Goal: Transaction & Acquisition: Purchase product/service

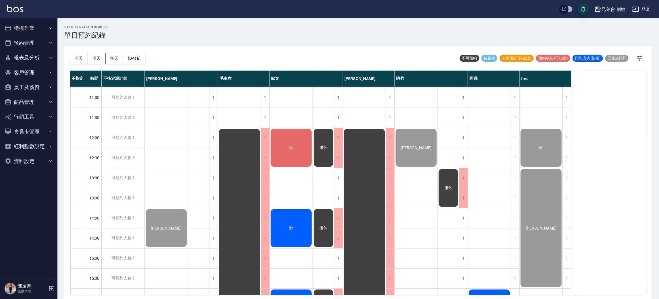
click at [37, 30] on button "櫃檯作業" at bounding box center [28, 28] width 53 height 15
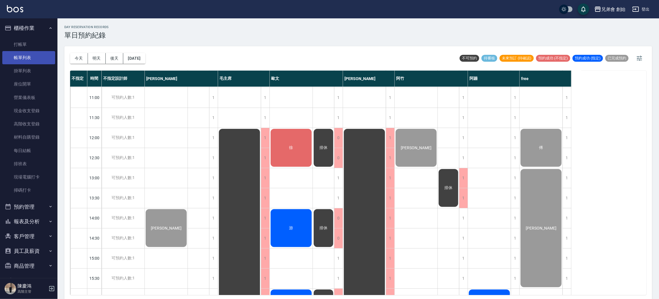
click at [40, 56] on link "帳單列表" at bounding box center [28, 57] width 53 height 13
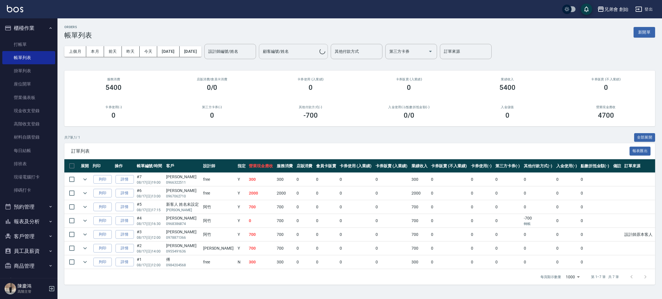
click at [327, 57] on div "顧客編號/姓名" at bounding box center [293, 51] width 69 height 15
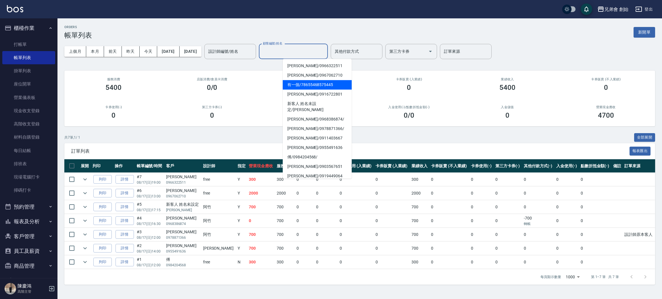
drag, startPoint x: 253, startPoint y: 82, endPoint x: 255, endPoint y: 78, distance: 4.3
click at [254, 82] on div "店販消費 /會員卡消費 0/0" at bounding box center [212, 85] width 99 height 28
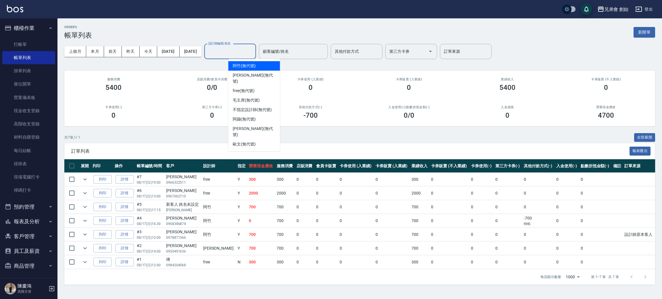
click at [253, 51] on input "設計師編號/姓名" at bounding box center [230, 52] width 47 height 10
drag, startPoint x: 256, startPoint y: 84, endPoint x: 259, endPoint y: 87, distance: 4.1
click at [259, 87] on div "free (無代號)" at bounding box center [254, 90] width 52 height 9
type input "free(無代號)"
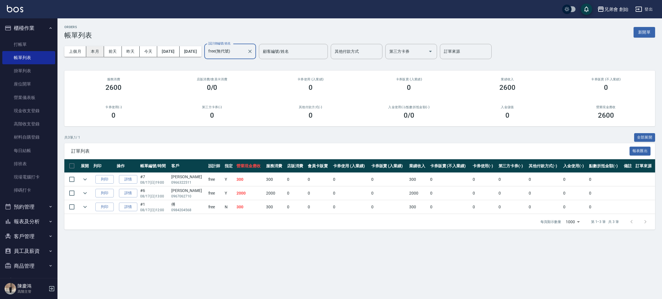
click at [97, 55] on button "本月" at bounding box center [95, 51] width 18 height 11
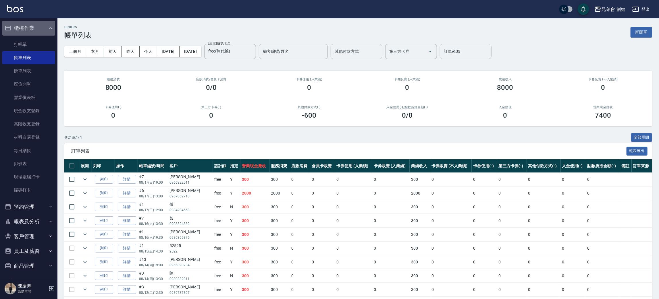
click at [34, 26] on button "櫃檯作業" at bounding box center [28, 28] width 53 height 15
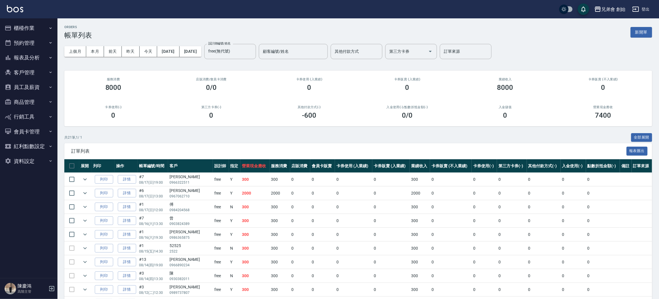
click at [37, 48] on button "預約管理" at bounding box center [28, 43] width 53 height 15
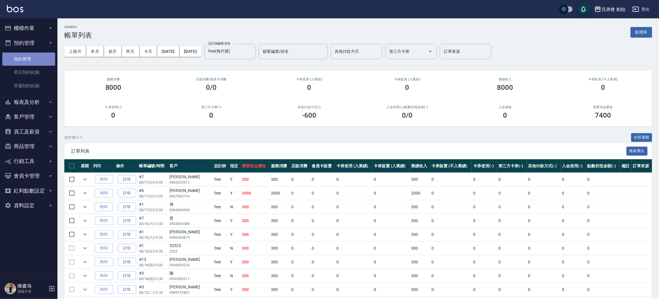
click at [35, 64] on link "預約管理" at bounding box center [28, 59] width 53 height 13
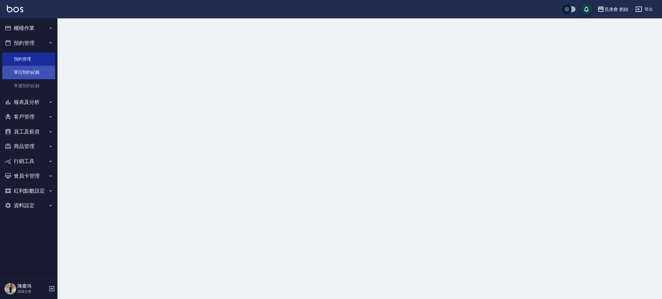
click at [34, 71] on link "單日預約紀錄" at bounding box center [28, 72] width 53 height 13
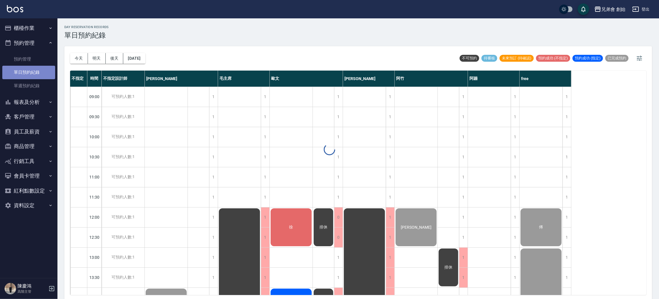
click at [34, 71] on link "單日預約紀錄" at bounding box center [28, 72] width 53 height 13
click at [77, 67] on div "今天 明天 後天 2025/08/17" at bounding box center [107, 58] width 75 height 24
click at [78, 63] on button "今天" at bounding box center [79, 58] width 18 height 11
click at [78, 61] on button "今天" at bounding box center [79, 58] width 18 height 11
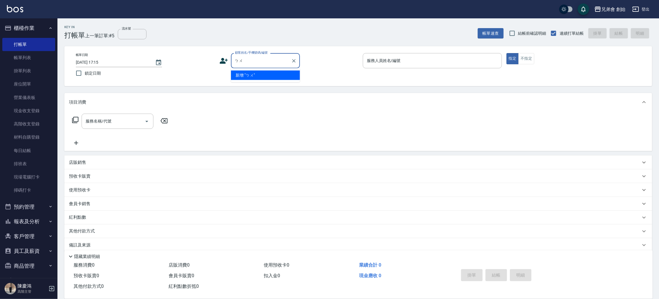
type input "不"
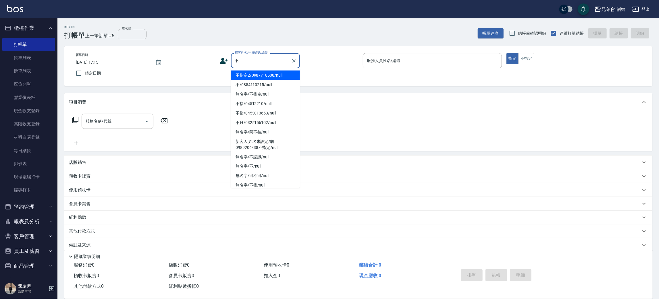
drag, startPoint x: 278, startPoint y: 75, endPoint x: 316, endPoint y: 75, distance: 37.6
click at [278, 75] on li "不指定2/0987718508/null" at bounding box center [265, 75] width 69 height 9
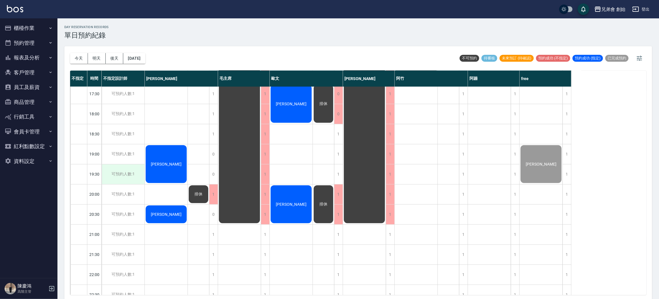
scroll to position [381, 0]
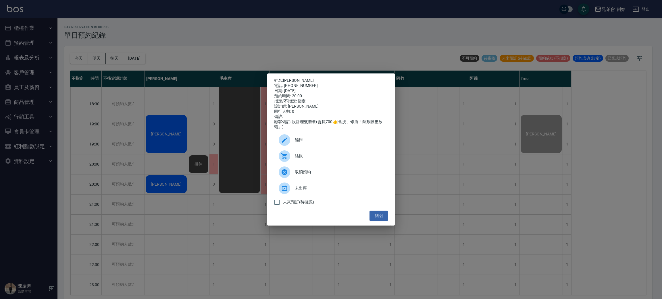
click at [299, 147] on div "編輯" at bounding box center [331, 140] width 114 height 16
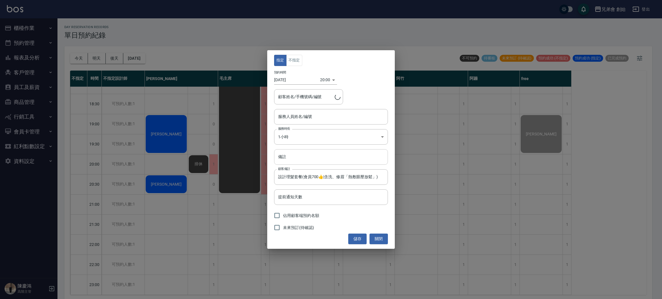
type input "楊松蒝/0986634330"
type input "歐文(無代號)"
click at [294, 155] on input "備註" at bounding box center [331, 157] width 114 height 16
type input "轉帳"
click at [358, 237] on button "儲存" at bounding box center [357, 239] width 18 height 11
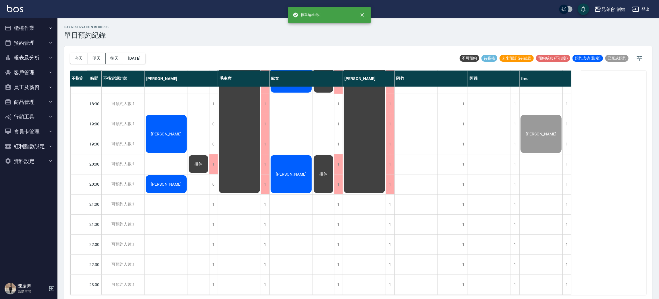
scroll to position [252, 0]
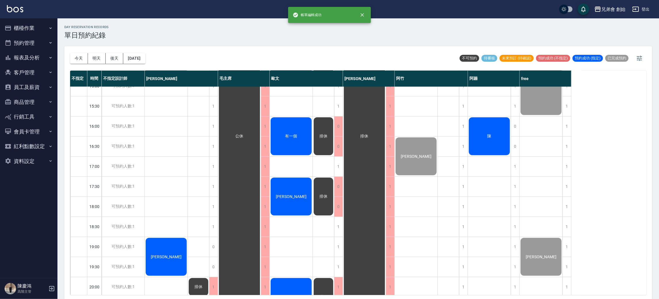
click at [183, 58] on span "[PERSON_NAME]" at bounding box center [166, 56] width 33 height 5
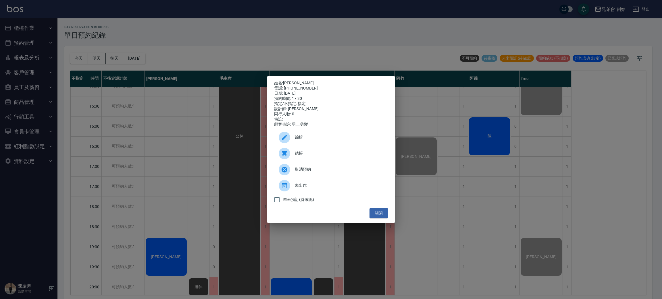
click at [304, 152] on div "結帳" at bounding box center [331, 154] width 114 height 16
click at [187, 14] on div "姓名: 吳祺皓 電話: 0938855826 日期: 2025/08/17 預約時間: 17:30 指定/不指定: 指定 設計師: 歐文 同行人數: 0 備註…" at bounding box center [331, 149] width 662 height 299
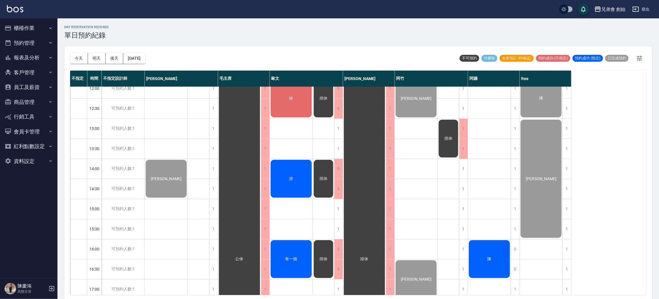
scroll to position [86, 0]
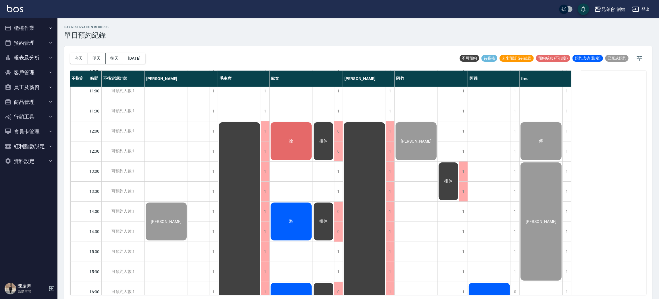
click at [188, 202] on div "徐" at bounding box center [166, 222] width 43 height 40
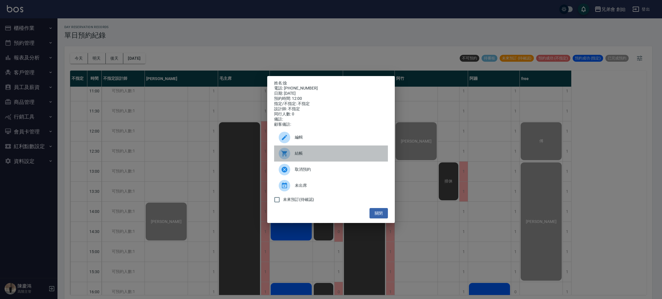
click at [306, 157] on span "結帳" at bounding box center [339, 154] width 89 height 6
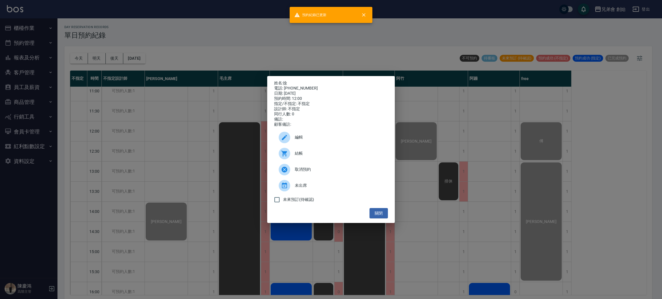
click at [243, 37] on div "姓名: 徐 電話: 0912574650 日期: 2025/08/17 預約時間: 12:00 指定/不指定: 不指定 設計師: 不指定 同行人數: 0 備註…" at bounding box center [331, 149] width 662 height 299
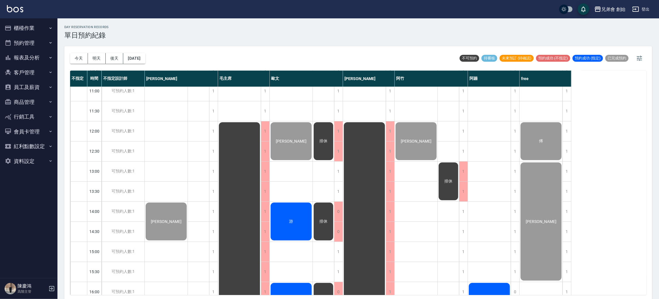
scroll to position [172, 0]
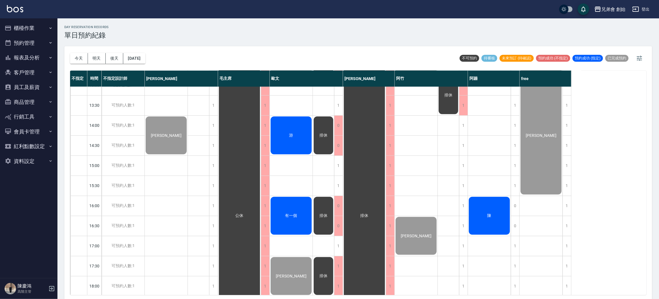
click at [188, 132] on div "游" at bounding box center [166, 136] width 43 height 40
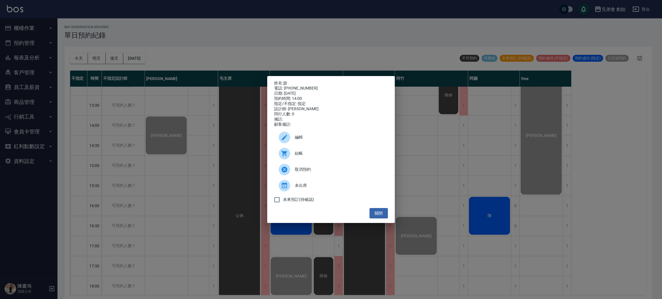
click at [302, 155] on span "結帳" at bounding box center [339, 154] width 89 height 6
click at [208, 9] on div "姓名: 游 電話: 0988150308 日期: 2025/08/17 預約時間: 14:00 指定/不指定: 指定 設計師: 歐文 同行人數: 0 備註: …" at bounding box center [331, 149] width 662 height 299
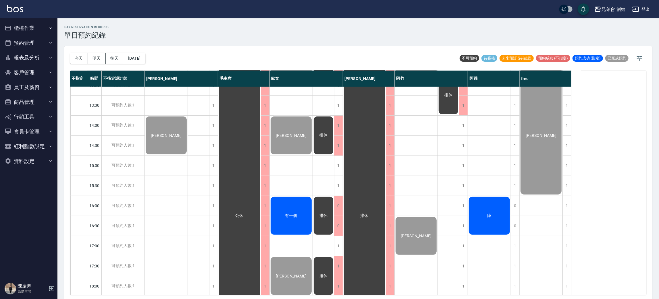
scroll to position [258, 0]
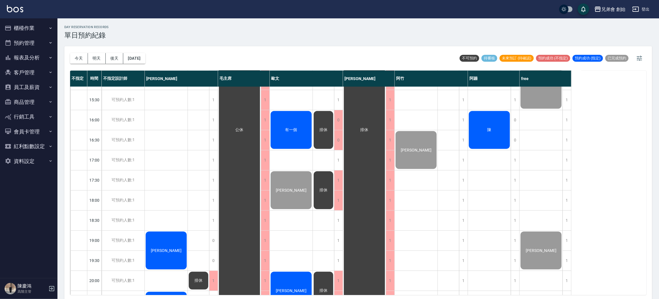
click at [188, 70] on div "有一個" at bounding box center [166, 50] width 43 height 40
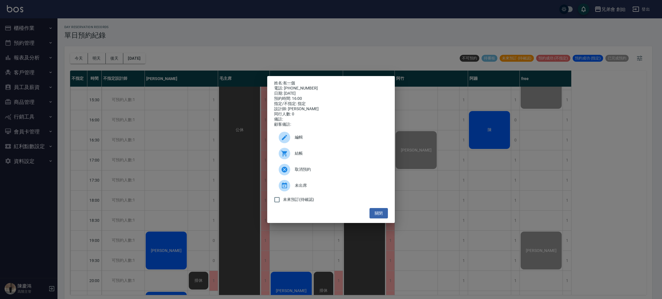
click at [309, 151] on div "結帳" at bounding box center [331, 154] width 114 height 16
click at [243, 27] on div "姓名: 有一個 電話: 78655468575445 日期: 2025/08/17 預約時間: 16:00 指定/不指定: 指定 設計師: 歐文 同行人數: …" at bounding box center [331, 149] width 662 height 299
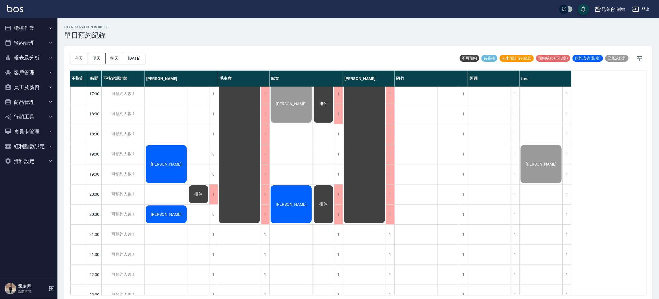
scroll to position [381, 0]
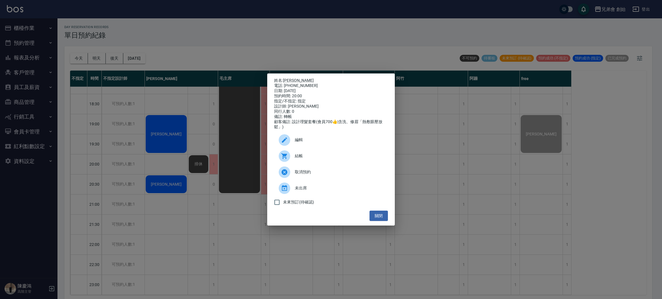
click at [302, 158] on span "結帳" at bounding box center [339, 156] width 89 height 6
click at [143, 27] on div "姓名: 楊松蒝 電話: 0986634330 日期: 2025/08/17 預約時間: 20:00 指定/不指定: 指定 設計師: 歐文 同行人數: 0 備註…" at bounding box center [331, 149] width 662 height 299
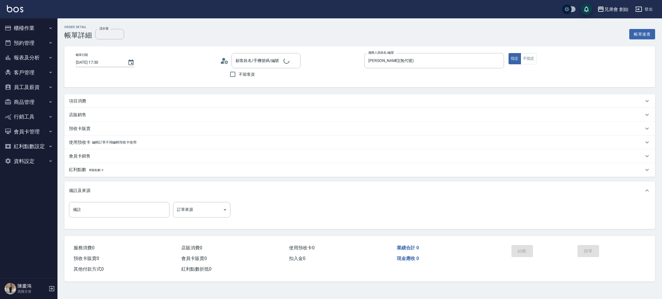
type input "2025/08/17 17:30"
type input "[PERSON_NAME](無代號)"
type input "吳祺皓/0938855826/"
click at [72, 99] on div "項目消費" at bounding box center [359, 103] width 591 height 14
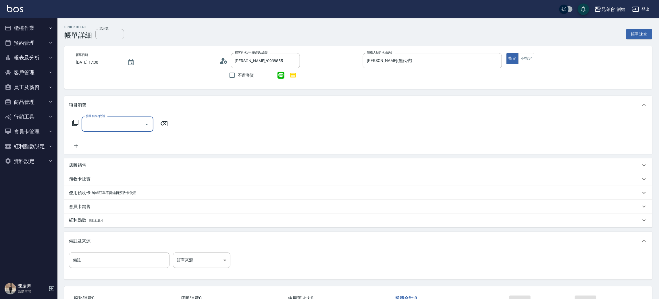
click at [95, 120] on input "服務名稱/代號" at bounding box center [113, 124] width 58 height 10
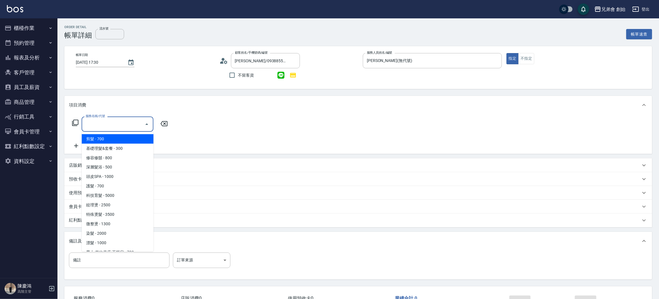
click at [102, 139] on span "剪髮 - 700" at bounding box center [118, 138] width 72 height 9
type input "剪髮(A01)"
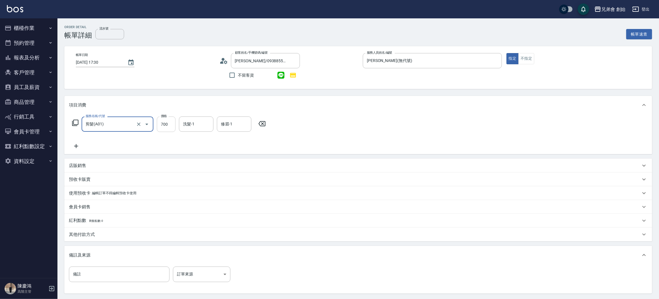
click at [171, 130] on input "700" at bounding box center [166, 125] width 19 height 16
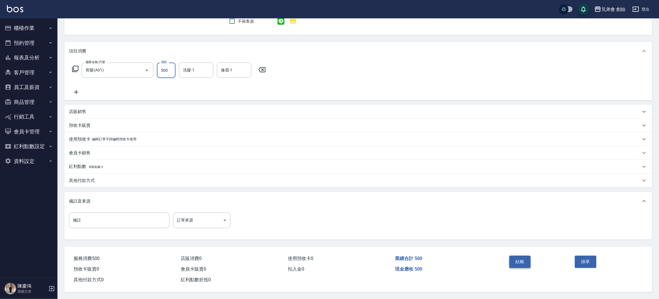
type input "500"
click at [516, 258] on button "結帳" at bounding box center [521, 262] width 22 height 12
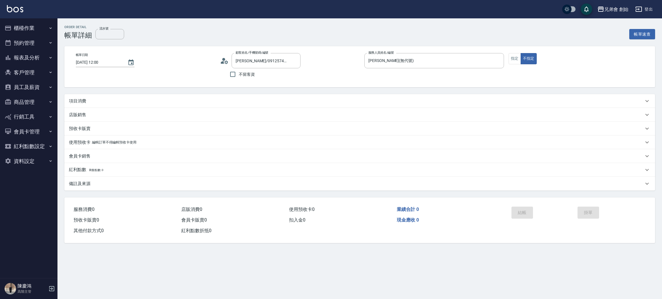
click at [227, 59] on icon at bounding box center [224, 61] width 9 height 9
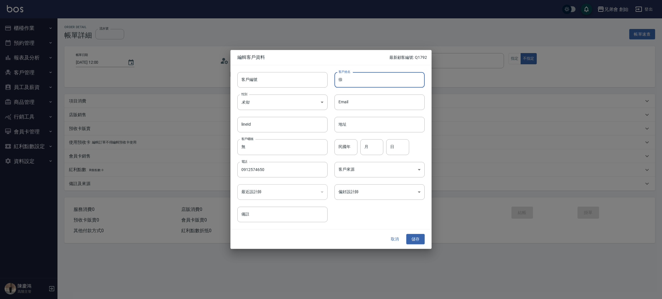
click at [368, 82] on input "徐" at bounding box center [380, 80] width 90 height 16
type input "徐祐鈞"
drag, startPoint x: 274, startPoint y: 168, endPoint x: 215, endPoint y: 172, distance: 58.8
click at [215, 172] on div "編輯客戶資料 最新顧客編號: Q1792 客戶編號 客戶編號 客戶姓名 徐祐鈞 客戶姓名 性別 未知 UNKNOWN 性別 Email Email lineI…" at bounding box center [331, 149] width 662 height 299
type input "0900287562"
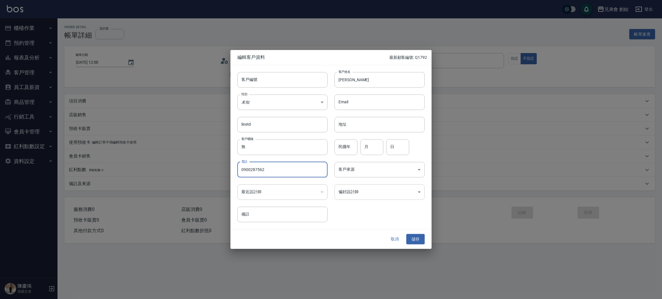
click at [359, 191] on body "兄弟會 創始 登出 櫃檯作業 打帳單 帳單列表 掛單列表 座位開單 營業儀表板 現金收支登錄 高階收支登錄 材料自購登錄 每日結帳 排班表 現場電腦打卡 掃碼…" at bounding box center [331, 149] width 662 height 299
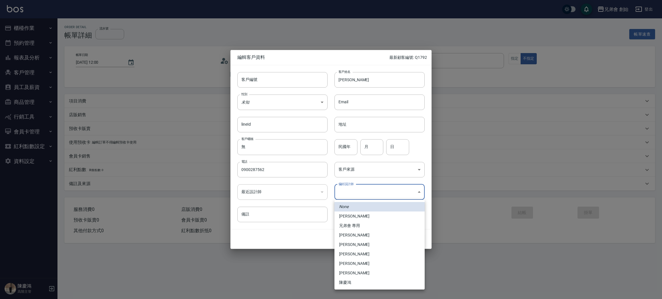
click at [366, 233] on li "李榕軒" at bounding box center [380, 235] width 90 height 9
type input "1456ae5b-d9bb-440a-9f01-028db65cd7e3"
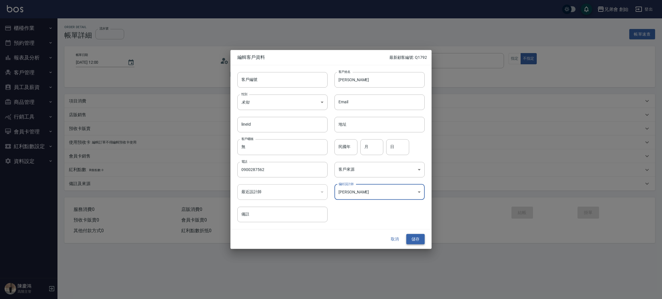
click at [410, 238] on button "儲存" at bounding box center [415, 239] width 18 height 11
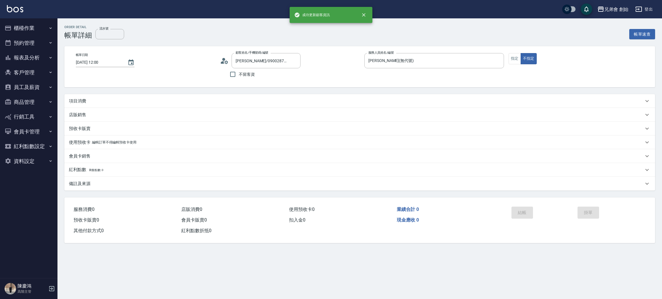
type input "徐祐鈞/0900287562/"
click at [86, 98] on p "項目消費" at bounding box center [77, 101] width 17 height 6
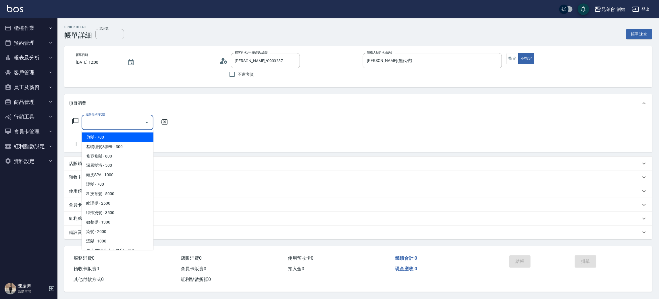
click at [103, 118] on input "服務名稱/代號" at bounding box center [113, 123] width 58 height 10
click at [111, 135] on span "剪髮 - 700" at bounding box center [118, 137] width 72 height 9
type input "剪髮(A01)"
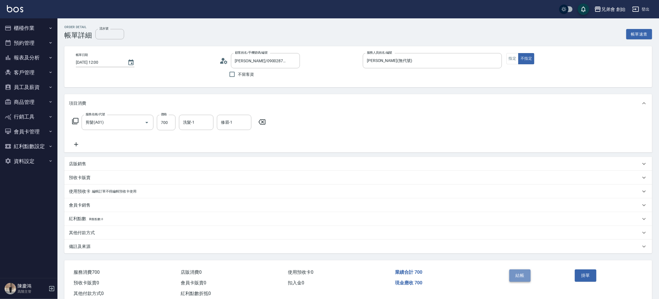
click at [521, 273] on button "結帳" at bounding box center [521, 276] width 22 height 12
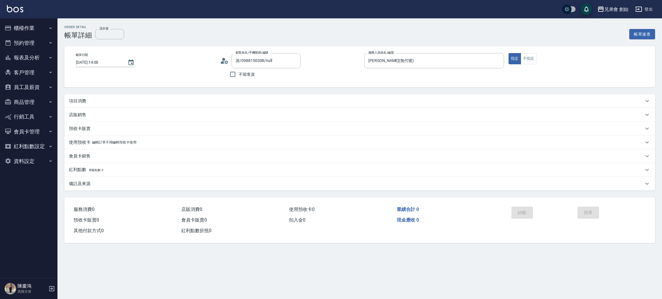
click at [224, 63] on icon at bounding box center [224, 61] width 9 height 9
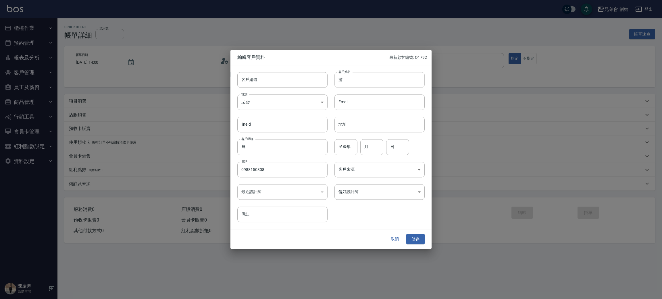
click at [347, 77] on input "游" at bounding box center [380, 80] width 90 height 16
type input "[PERSON_NAME]"
click at [280, 164] on input "0988150308" at bounding box center [282, 170] width 90 height 16
click at [378, 201] on div "客戶編號 客戶編號 客戶姓名 游博智 客戶姓名 性別 未知 UNKNOWN 性別 Email Email lineId lineId 地址 地址 客戶暱稱 無…" at bounding box center [327, 143] width 194 height 157
click at [375, 196] on body "兄弟會 創始 登出 櫃檯作業 打帳單 帳單列表 掛單列表 座位開單 營業儀表板 現金收支登錄 高階收支登錄 材料自購登錄 每日結帳 排班表 現場電腦打卡 掃碼…" at bounding box center [331, 149] width 662 height 299
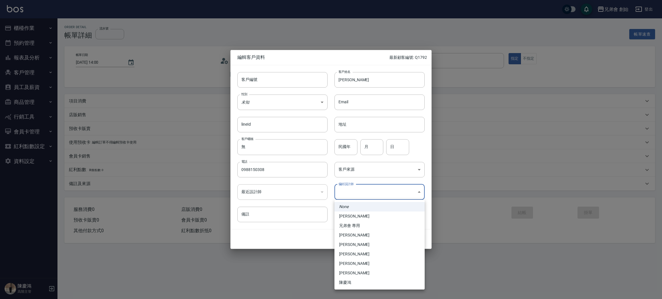
click at [353, 236] on li "[PERSON_NAME]" at bounding box center [380, 235] width 90 height 9
type input "1456ae5b-d9bb-440a-9f01-028db65cd7e3"
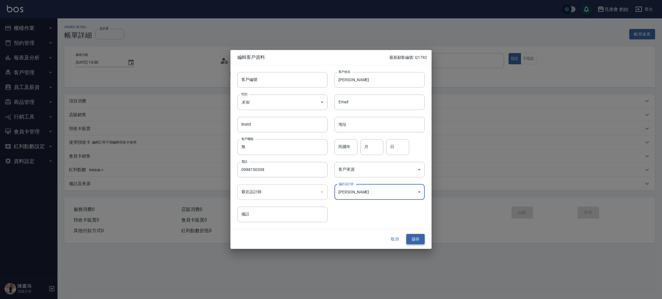
click at [416, 238] on button "儲存" at bounding box center [415, 239] width 18 height 11
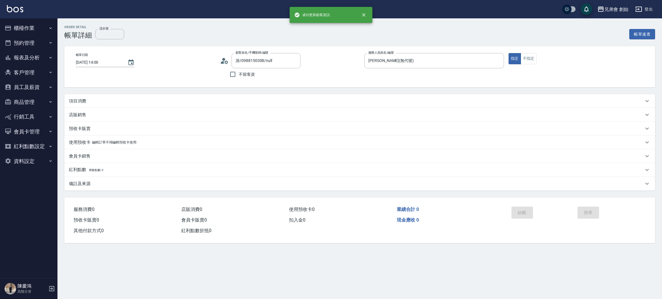
type input "游博智/0988150308/"
click at [86, 99] on p "項目消費" at bounding box center [77, 101] width 17 height 6
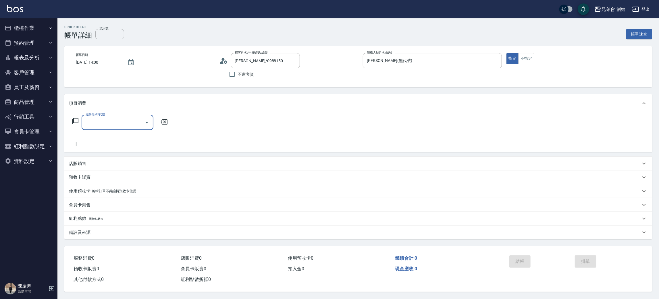
click at [103, 126] on input "服務名稱/代號" at bounding box center [113, 123] width 58 height 10
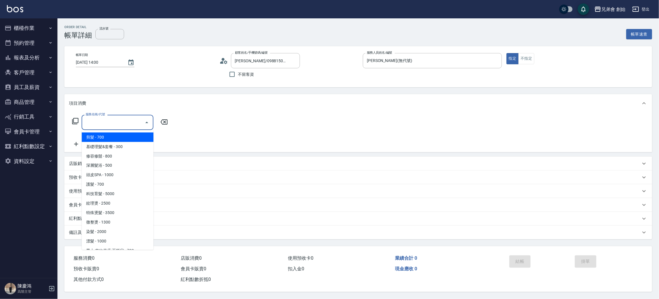
click at [113, 140] on span "剪髮 - 700" at bounding box center [118, 137] width 72 height 9
type input "剪髮(A01)"
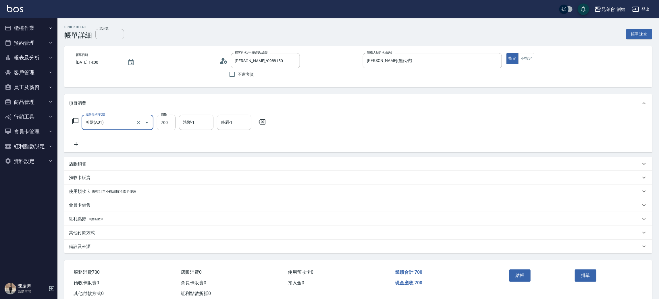
click at [532, 281] on div "結帳" at bounding box center [540, 280] width 66 height 25
click at [532, 280] on div "結帳" at bounding box center [540, 280] width 66 height 25
click at [527, 280] on button "結帳" at bounding box center [521, 276] width 22 height 12
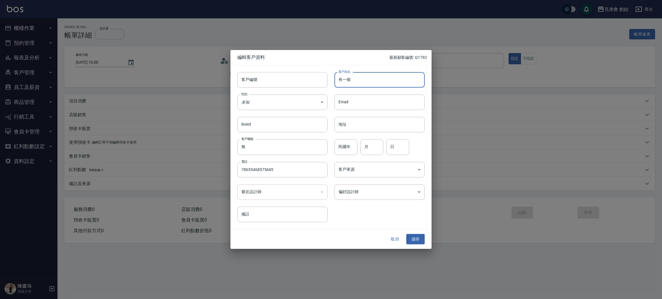
click at [376, 81] on input "有一個" at bounding box center [380, 80] width 90 height 16
type input "有"
type input "文"
type input "[PERSON_NAME]"
click at [376, 194] on body "兄弟會 創始 登出 櫃檯作業 打帳單 帳單列表 掛單列表 座位開單 營業儀表板 現金收支登錄 高階收支登錄 材料自購登錄 每日結帳 排班表 現場電腦打卡 掃碼…" at bounding box center [331, 149] width 662 height 299
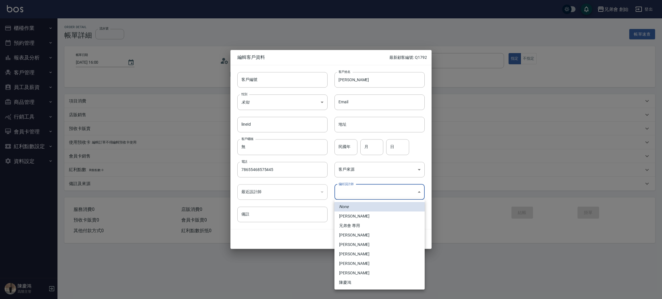
click at [362, 234] on li "李榕軒" at bounding box center [380, 235] width 90 height 9
type input "1456ae5b-d9bb-440a-9f01-028db65cd7e3"
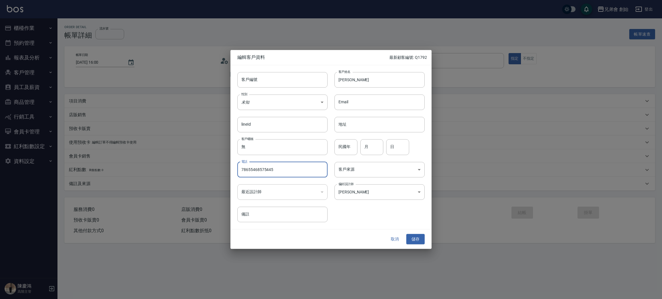
click at [290, 167] on input "78655468575445" at bounding box center [282, 170] width 90 height 16
type input "7"
type input "0906550589"
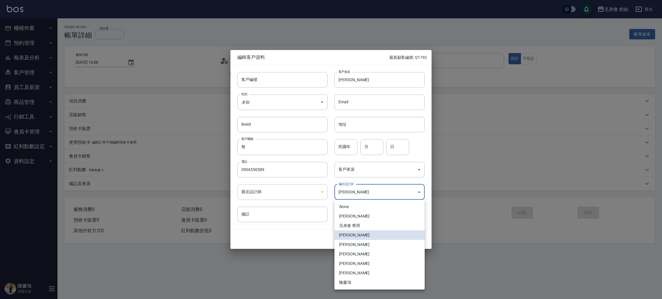
click at [366, 185] on body "兄弟會 創始 登出 櫃檯作業 打帳單 帳單列表 掛單列表 座位開單 營業儀表板 現金收支登錄 高階收支登錄 材料自購登錄 每日結帳 排班表 現場電腦打卡 掃碼…" at bounding box center [331, 149] width 662 height 299
click at [366, 235] on li "李榕軒" at bounding box center [380, 235] width 90 height 9
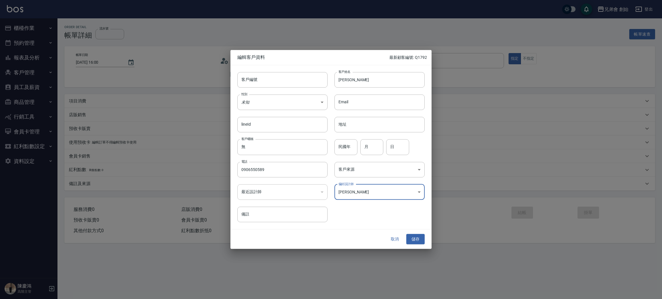
click at [409, 246] on div "取消 儲存" at bounding box center [330, 240] width 201 height 20
click at [411, 236] on button "儲存" at bounding box center [415, 239] width 18 height 11
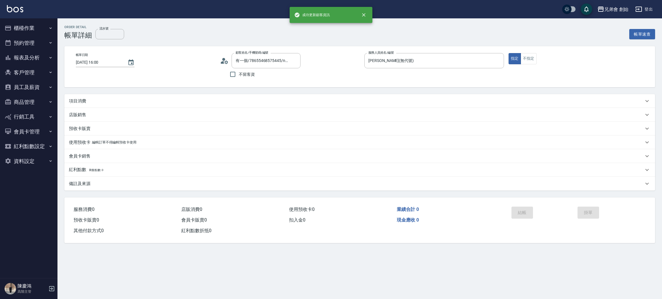
type input "謝富貴/0906550589/"
click at [95, 96] on div "項目消費" at bounding box center [359, 101] width 591 height 14
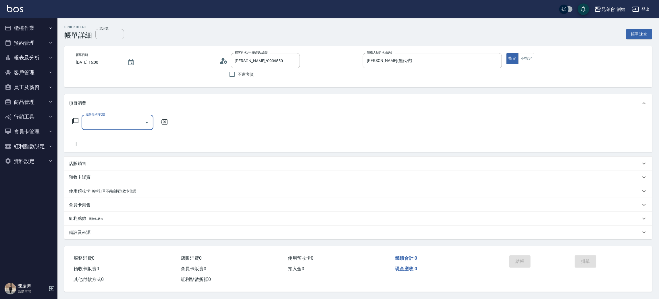
click at [97, 116] on label "服務名稱/代號" at bounding box center [95, 114] width 19 height 4
click at [97, 118] on input "服務名稱/代號" at bounding box center [113, 123] width 58 height 10
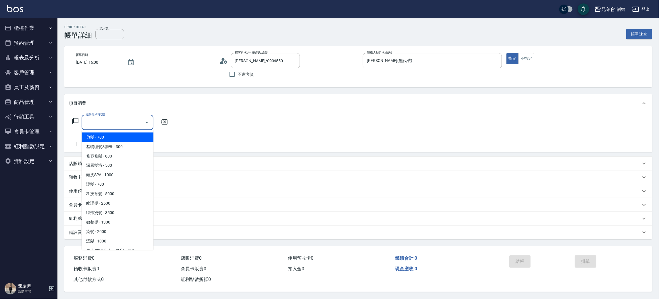
click at [105, 124] on input "服務名稱/代號" at bounding box center [113, 123] width 58 height 10
click at [109, 137] on span "剪髮 - 700" at bounding box center [118, 137] width 72 height 9
type input "剪髮(A01)"
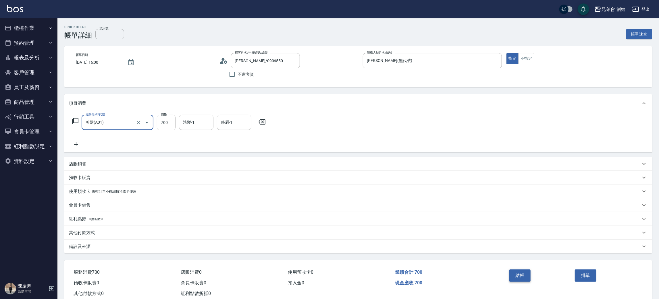
click at [514, 274] on button "結帳" at bounding box center [521, 276] width 22 height 12
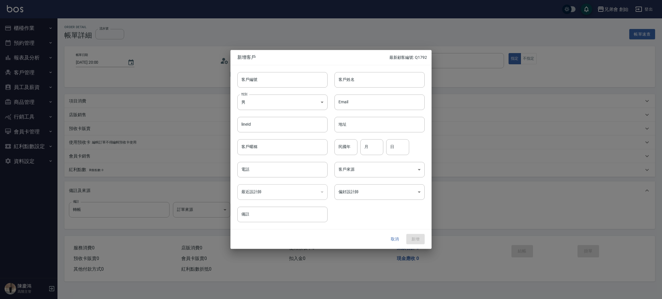
click at [394, 237] on button "取消" at bounding box center [395, 239] width 18 height 11
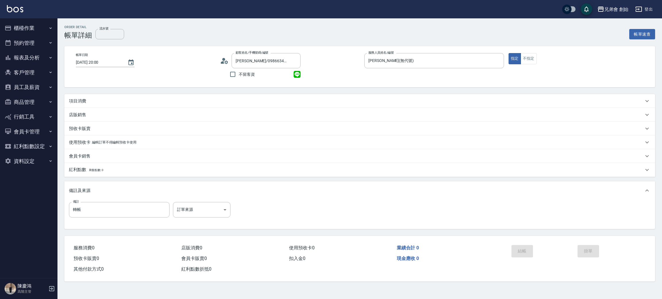
click at [224, 61] on icon at bounding box center [224, 61] width 9 height 9
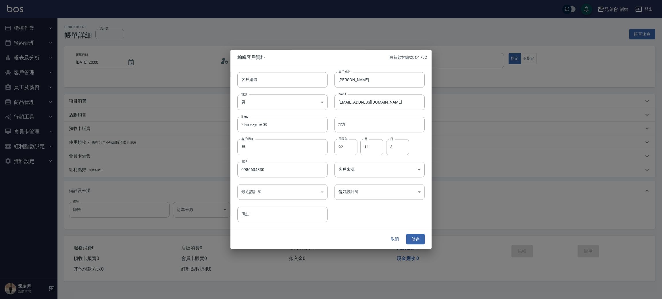
click at [375, 193] on body "兄弟會 創始 登出 櫃檯作業 打帳單 帳單列表 掛單列表 座位開單 營業儀表板 現金收支登錄 高階收支登錄 材料自購登錄 每日結帳 排班表 現場電腦打卡 掃碼…" at bounding box center [331, 149] width 662 height 299
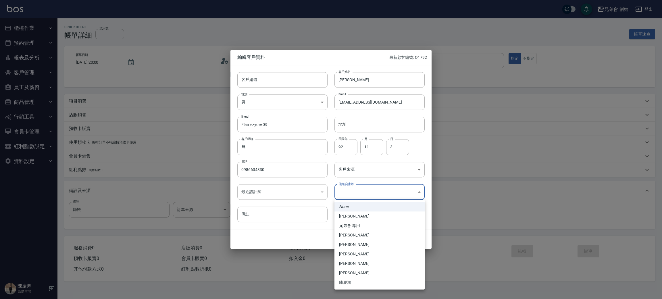
click at [366, 232] on li "[PERSON_NAME]" at bounding box center [380, 235] width 90 height 9
type input "1456ae5b-d9bb-440a-9f01-028db65cd7e3"
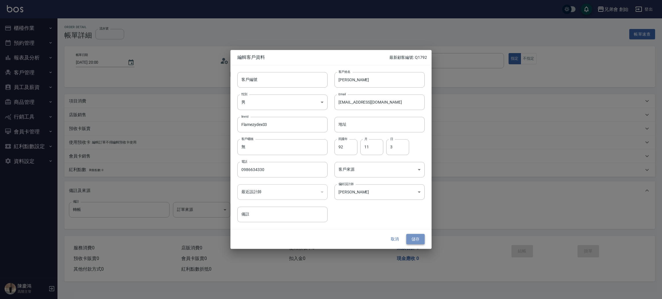
click at [418, 241] on button "儲存" at bounding box center [415, 239] width 18 height 11
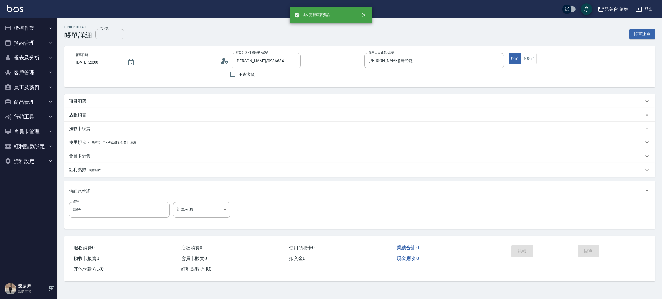
type input "[PERSON_NAME]/0986634330/"
click at [81, 95] on div "項目消費" at bounding box center [359, 101] width 591 height 14
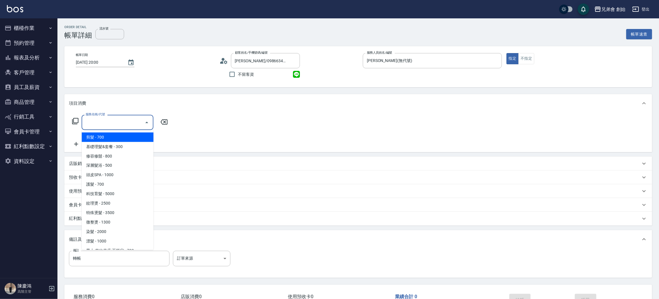
click at [107, 122] on input "服務名稱/代號" at bounding box center [113, 123] width 58 height 10
click at [118, 140] on span "剪髮 - 700" at bounding box center [118, 137] width 72 height 9
type input "剪髮(A01)"
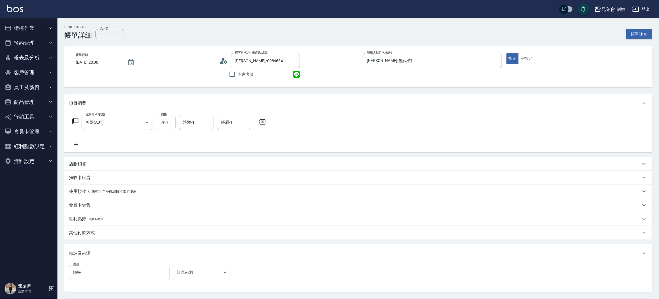
click at [98, 235] on div "其他付款方式" at bounding box center [355, 233] width 572 height 6
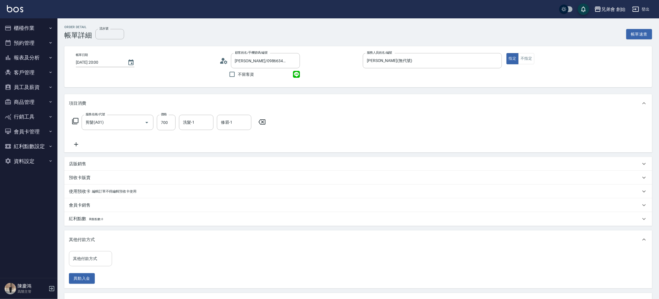
click at [101, 257] on input "其他付款方式" at bounding box center [91, 259] width 38 height 10
click at [91, 227] on span "轉帳" at bounding box center [90, 225] width 43 height 9
type input "轉帳"
click at [148, 265] on input "0" at bounding box center [137, 259] width 43 height 16
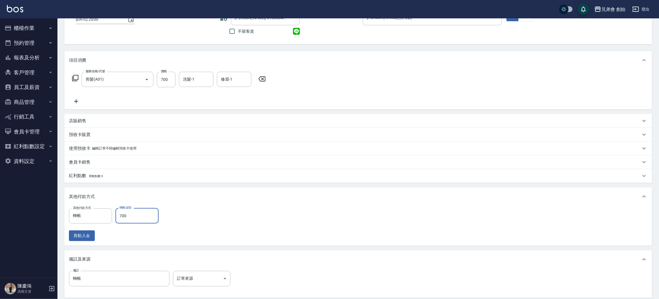
scroll to position [103, 0]
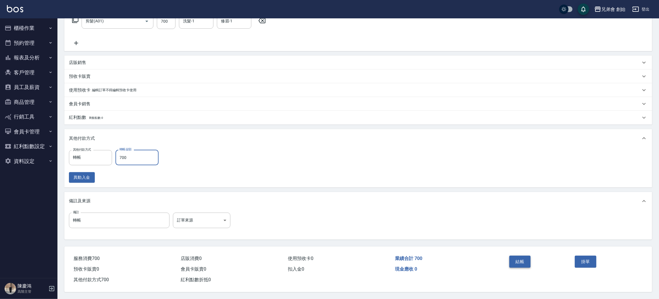
type input "700"
click at [514, 256] on button "結帳" at bounding box center [521, 262] width 22 height 12
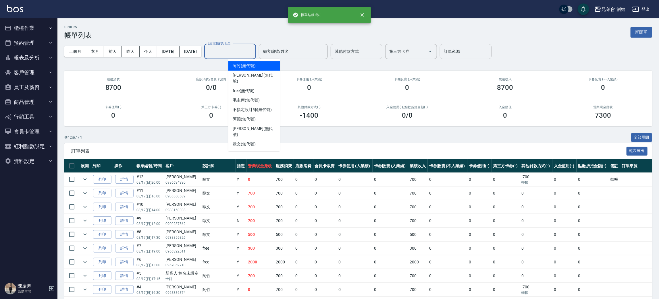
click at [253, 51] on input "設計師編號/姓名" at bounding box center [230, 52] width 47 height 10
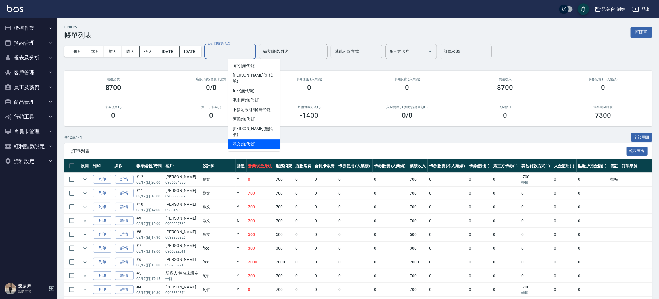
click at [262, 140] on div "歐文 (無代號)" at bounding box center [254, 144] width 52 height 9
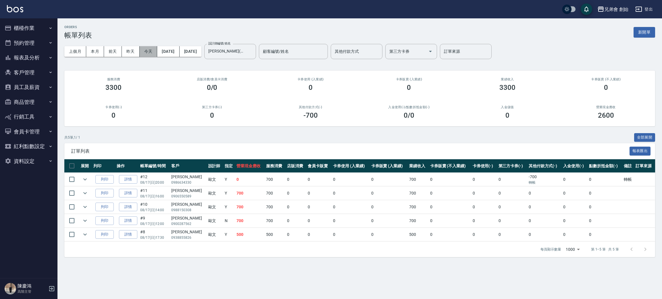
click at [146, 51] on button "今天" at bounding box center [149, 51] width 18 height 11
click at [147, 47] on button "今天" at bounding box center [149, 51] width 18 height 11
drag, startPoint x: 622, startPoint y: 182, endPoint x: 646, endPoint y: 182, distance: 24.1
click at [646, 182] on tr "列印 詳情 #12 08/17 (日) 20:00 楊松蒝 0986634330 歐文 Y 0 700 0 0 0 0 700 0 0 0 -700 轉帳 0…" at bounding box center [359, 180] width 591 height 14
click at [647, 182] on td at bounding box center [644, 180] width 21 height 14
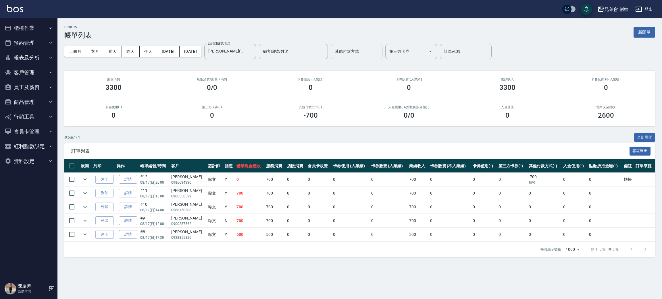
click at [562, 183] on td "0" at bounding box center [575, 180] width 26 height 14
drag, startPoint x: 521, startPoint y: 179, endPoint x: 544, endPoint y: 185, distance: 24.1
click at [544, 185] on tr "列印 詳情 #12 08/17 (日) 20:00 楊松蒝 0986634330 歐文 Y 0 700 0 0 0 0 700 0 0 0 -700 轉帳 0…" at bounding box center [359, 180] width 591 height 14
click at [545, 185] on td "-700 轉帳" at bounding box center [544, 180] width 35 height 14
drag, startPoint x: 392, startPoint y: 236, endPoint x: 419, endPoint y: 242, distance: 27.8
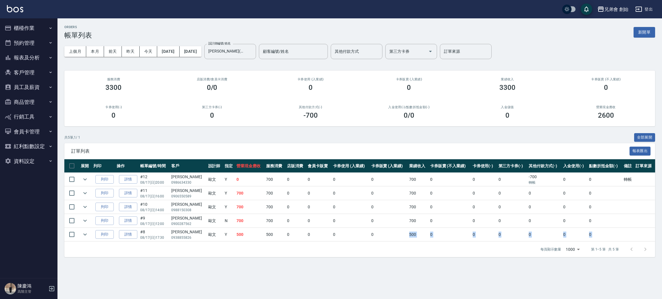
click at [419, 242] on div "訂單列表 報表匯出 展開 列印 操作 帳單編號/時間 客戶 設計師 指定 營業現金應收 服務消費 店販消費 會員卡販賣 卡券使用 (入業績) 卡券販賣 (入業…" at bounding box center [359, 200] width 591 height 114
click at [428, 228] on tbody "列印 詳情 #12 08/17 (日) 20:00 楊松蒝 0986634330 歐文 Y 0 700 0 0 0 0 700 0 0 0 -700 轉帳 0…" at bounding box center [359, 207] width 591 height 69
click at [285, 136] on div "共 5 筆, 1 / 1 全部展開" at bounding box center [359, 137] width 591 height 9
click at [97, 53] on button "本月" at bounding box center [95, 51] width 18 height 11
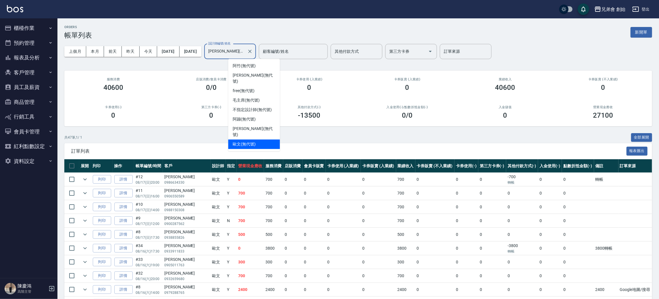
click at [245, 51] on input "歐文(無代號)" at bounding box center [226, 52] width 38 height 10
click at [262, 67] on div "阿竹 (無代號)" at bounding box center [254, 65] width 52 height 9
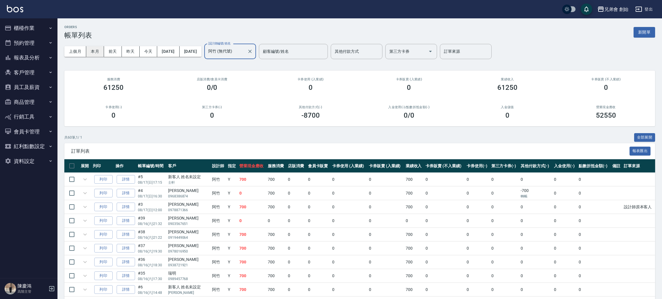
click at [98, 50] on button "本月" at bounding box center [95, 51] width 18 height 11
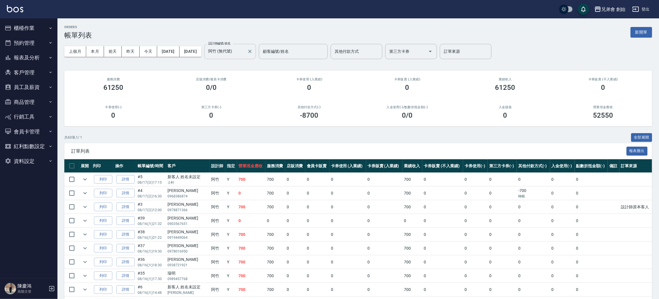
click at [245, 55] on input "阿竹 (無代號)" at bounding box center [226, 52] width 38 height 10
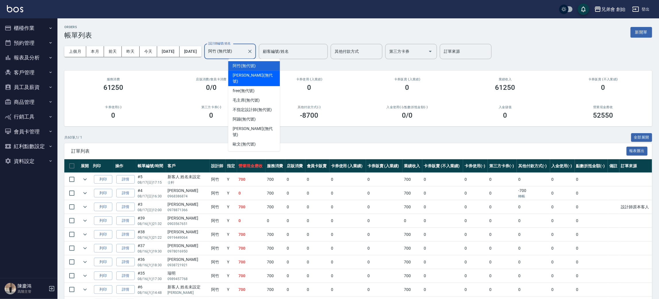
click at [258, 73] on div "威利 (無代號)" at bounding box center [254, 79] width 52 height 16
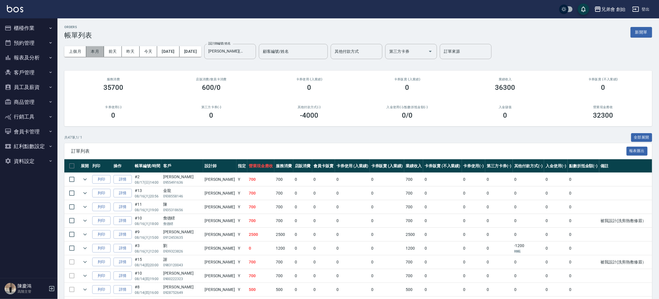
click at [93, 50] on button "本月" at bounding box center [95, 51] width 18 height 11
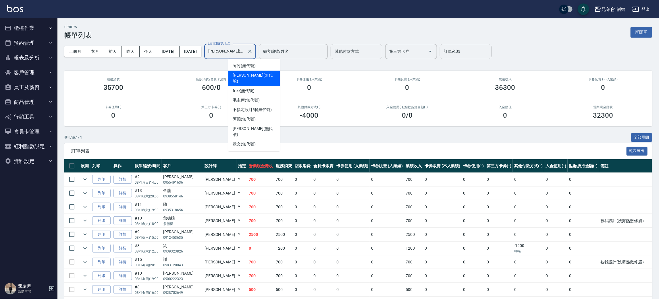
click at [237, 51] on input "威利(無代號)" at bounding box center [226, 52] width 38 height 10
click at [260, 115] on div "阿蹦 (無代號)" at bounding box center [254, 119] width 52 height 9
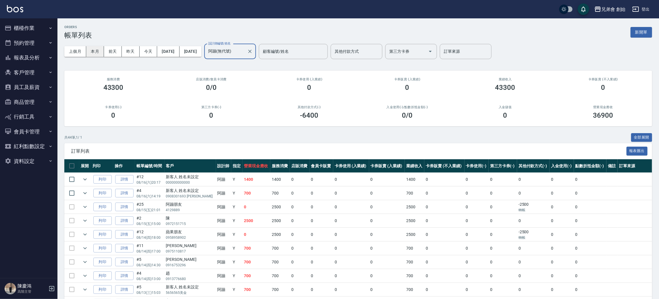
click at [97, 52] on button "本月" at bounding box center [95, 51] width 18 height 11
click at [245, 53] on input "阿蹦(無代號)" at bounding box center [226, 52] width 38 height 10
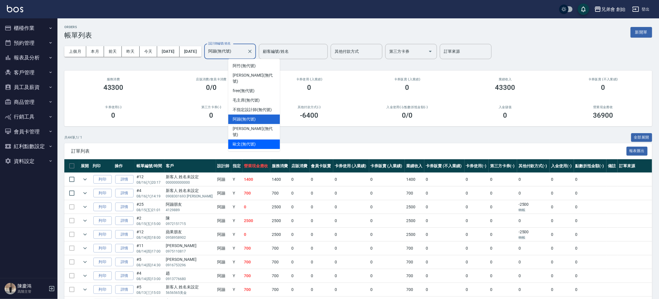
click at [270, 140] on div "歐文 (無代號)" at bounding box center [254, 144] width 52 height 9
type input "歐文(無代號)"
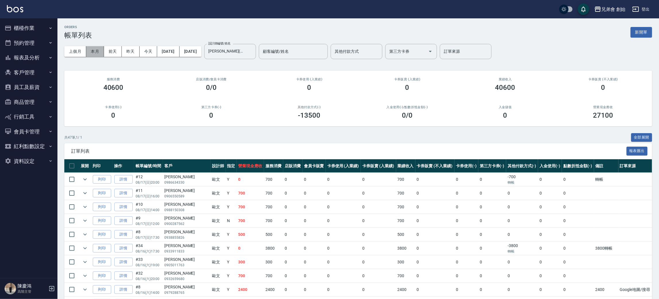
click at [96, 50] on button "本月" at bounding box center [95, 51] width 18 height 11
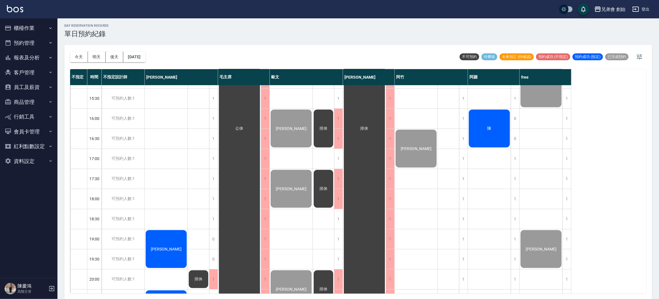
scroll to position [381, 0]
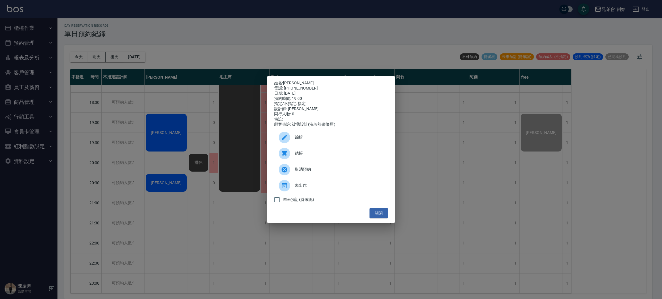
click at [343, 151] on div "結帳" at bounding box center [331, 154] width 114 height 16
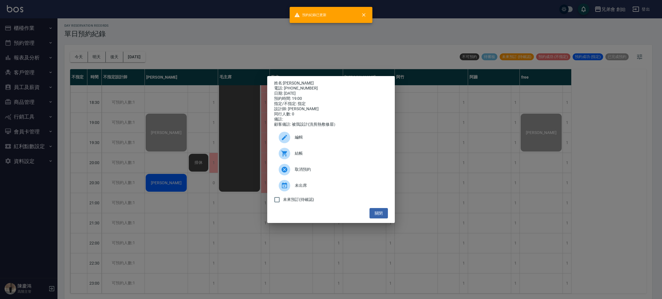
click at [164, 181] on div "姓名: [PERSON_NAME]: [PHONE_NUMBER] 日期: [DATE] 預約時間: 19:00 指定/不指定: 指定 設計師: [PERSO…" at bounding box center [331, 149] width 662 height 299
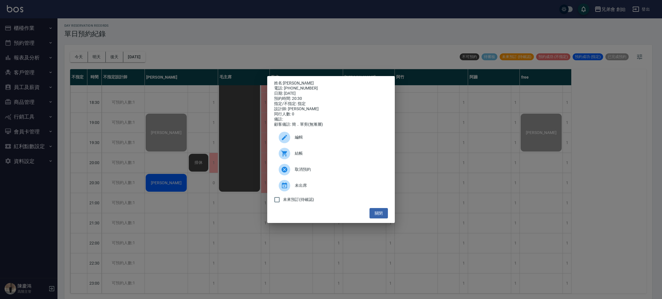
click at [312, 156] on span "結帳" at bounding box center [339, 154] width 89 height 6
click at [206, 66] on div "姓名: [PERSON_NAME]: [PHONE_NUMBER] 日期: [DATE] 預約時間: 20:30 指定/不指定: 指定 設計師: [PERSO…" at bounding box center [331, 149] width 662 height 299
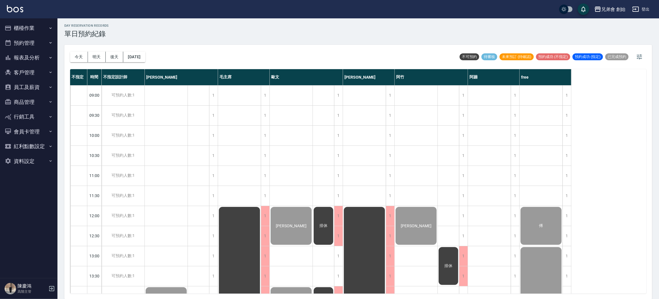
scroll to position [215, 0]
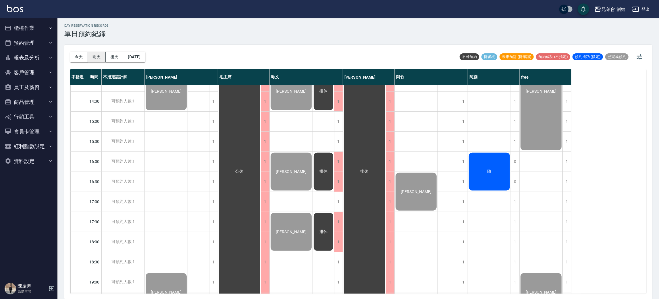
click at [100, 60] on button "明天" at bounding box center [97, 57] width 18 height 11
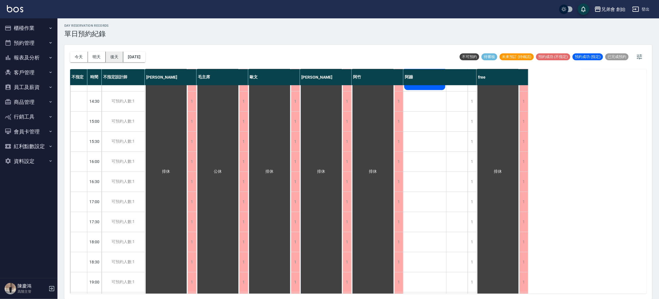
click at [113, 58] on button "後天" at bounding box center [115, 57] width 18 height 11
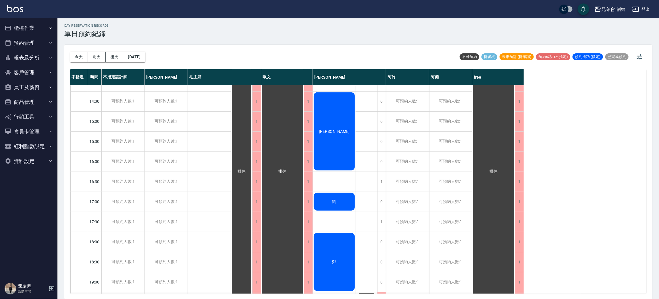
drag, startPoint x: 264, startPoint y: 37, endPoint x: 277, endPoint y: 94, distance: 58.0
click at [264, 39] on div "day Reservation records 單日預約紀錄 [DATE] [DATE] [DATE] [DATE] 不可預約 待審核 未來預訂 (待確認) …" at bounding box center [358, 158] width 602 height 283
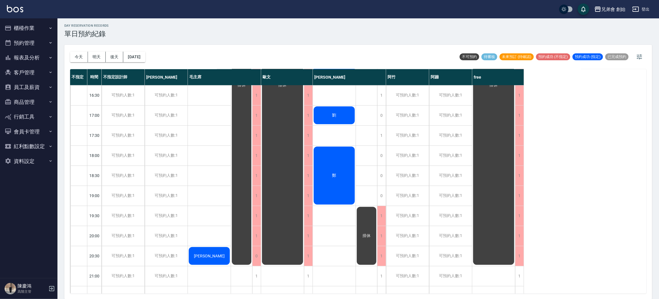
scroll to position [381, 0]
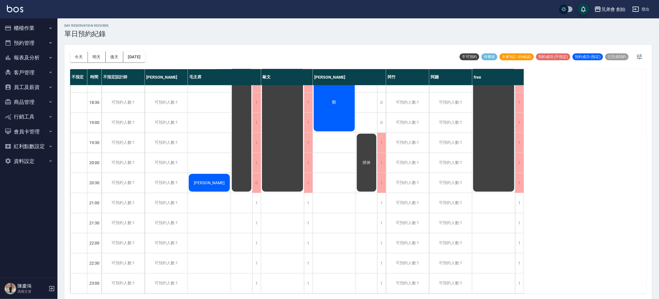
click at [259, 42] on div "day Reservation records 單日預約紀錄 [DATE] [DATE] [DATE] [DATE] 不可預約 待審核 未來預訂 (待確認) …" at bounding box center [358, 158] width 602 height 283
click at [78, 58] on button "今天" at bounding box center [79, 57] width 18 height 11
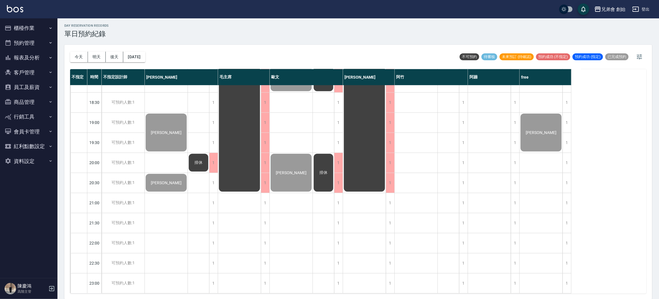
click at [429, 179] on div "[PERSON_NAME]" at bounding box center [416, 1] width 43 height 583
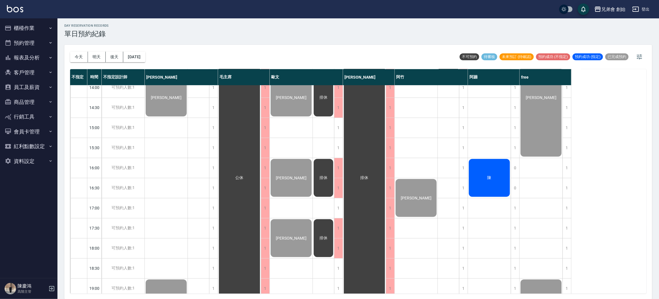
click at [188, 118] on div "陳" at bounding box center [166, 98] width 43 height 40
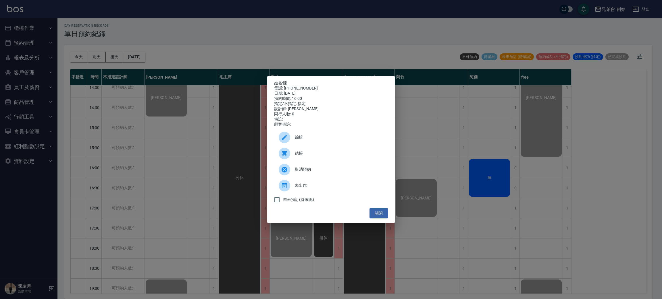
click at [352, 157] on span "結帳" at bounding box center [339, 154] width 89 height 6
click at [417, 131] on div "姓名: 陳 電話: [PHONE_NUMBER] 日期: [DATE] 預約時間: 16:00 指定/不指定: 指定 設計師: 阿蹦 同行人數: 0 備註: …" at bounding box center [331, 149] width 662 height 299
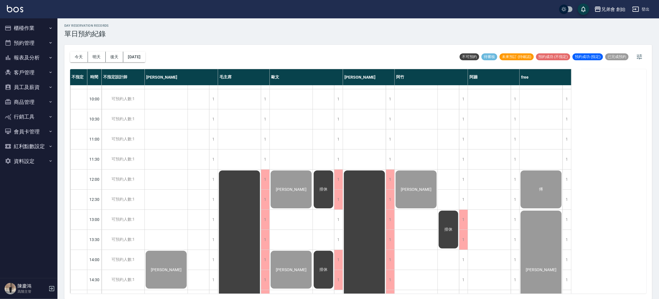
scroll to position [123, 0]
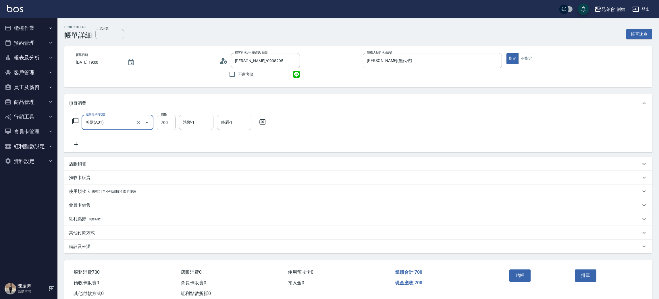
scroll to position [15, 0]
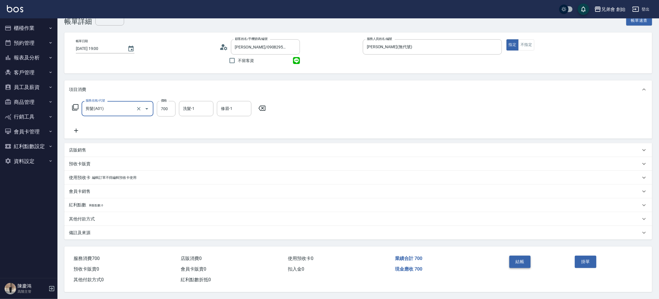
click at [520, 264] on button "結帳" at bounding box center [521, 262] width 22 height 12
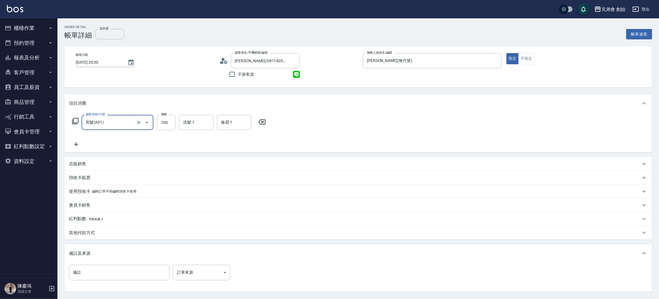
scroll to position [54, 0]
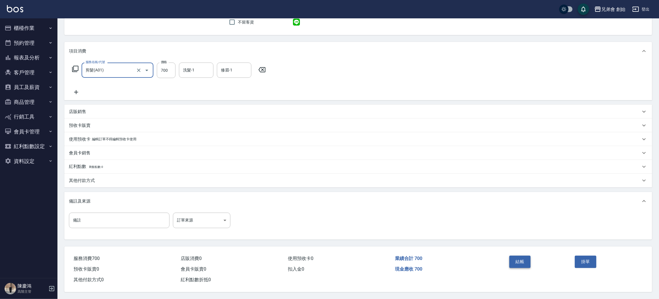
click at [516, 258] on button "結帳" at bounding box center [521, 262] width 22 height 12
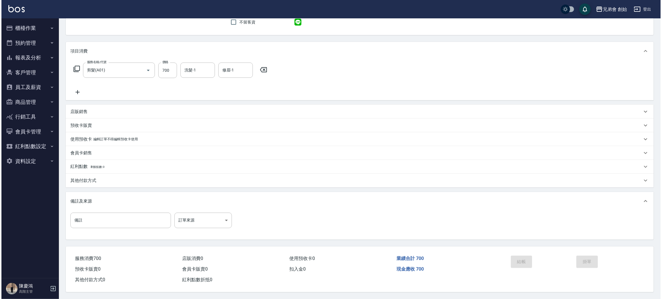
scroll to position [0, 0]
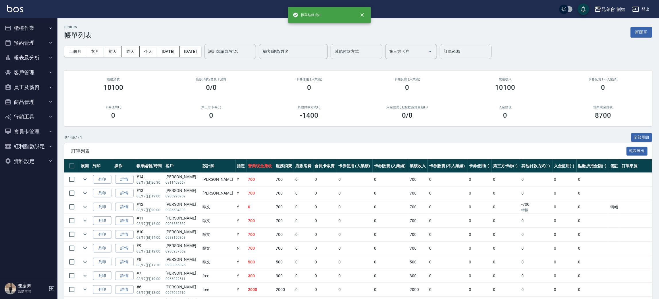
click at [236, 54] on input "設計師編號/姓名" at bounding box center [230, 52] width 47 height 10
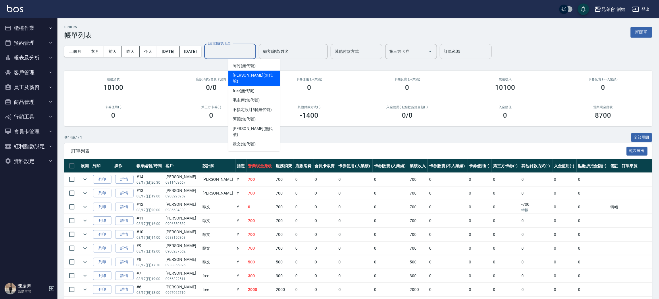
click at [244, 75] on span "威利 (無代號)" at bounding box center [254, 78] width 43 height 12
type input "[PERSON_NAME](無代號)"
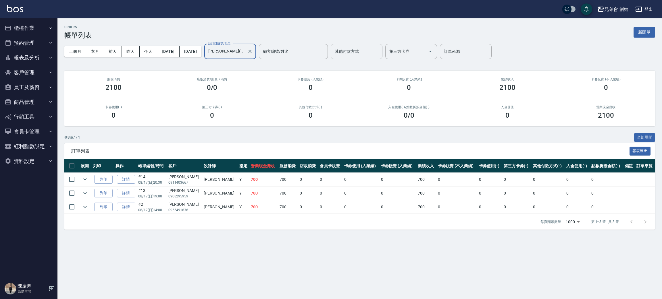
click at [197, 25] on div "ORDERS 帳單列表 新開單" at bounding box center [359, 32] width 591 height 14
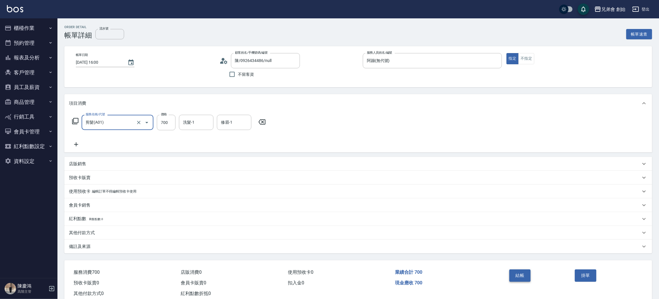
click at [519, 277] on button "結帳" at bounding box center [521, 276] width 22 height 12
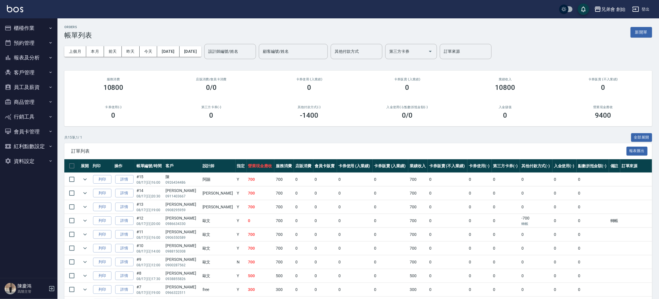
click at [272, 41] on div "上個月 本月 [DATE] [DATE] [DATE] [DATE] [DATE] 設計師編號/姓名 設計師編號/姓名 顧客編號/姓名 顧客編號/姓名 其他付…" at bounding box center [358, 51] width 588 height 24
click at [253, 55] on input "設計師編號/姓名" at bounding box center [230, 52] width 47 height 10
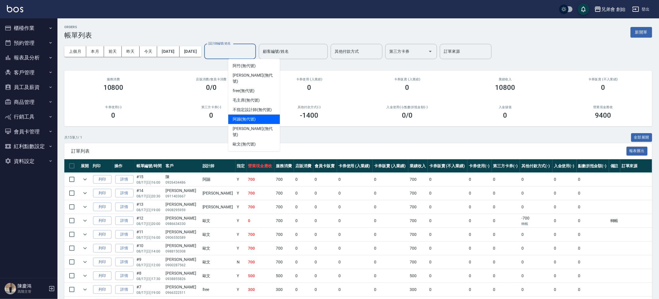
click at [245, 116] on span "阿蹦 (無代號)" at bounding box center [244, 119] width 23 height 6
type input "阿蹦(無代號)"
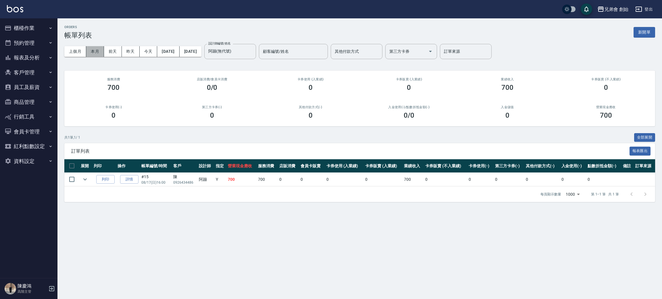
click at [89, 51] on button "本月" at bounding box center [95, 51] width 18 height 11
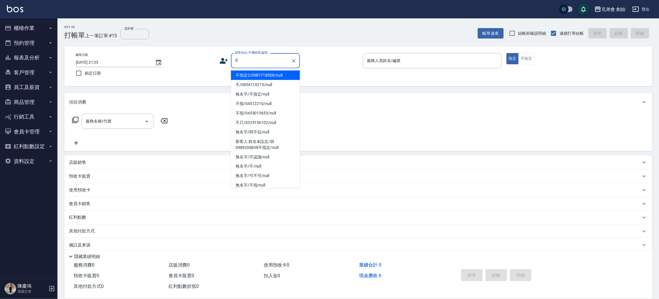
drag, startPoint x: 268, startPoint y: 75, endPoint x: 392, endPoint y: 71, distance: 123.9
click at [268, 75] on li "不指定2/0987718508/null" at bounding box center [265, 75] width 69 height 9
type input "不指定2/0987718508/null"
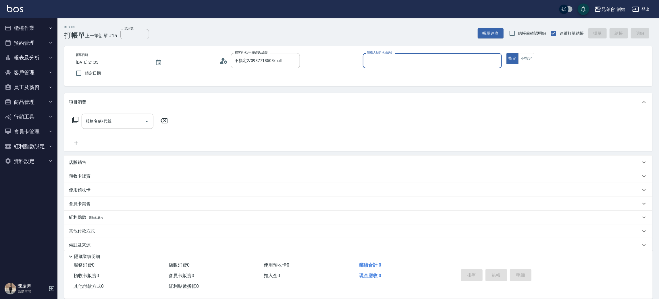
click at [401, 59] on input "服務人員姓名/編號" at bounding box center [433, 61] width 134 height 10
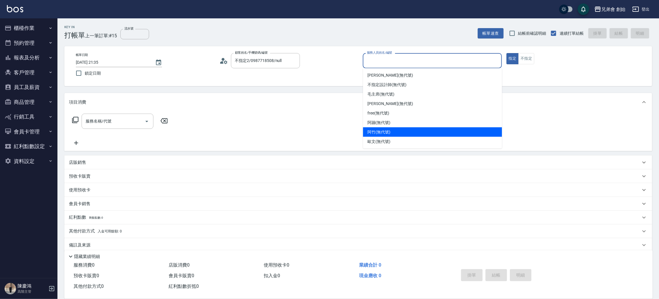
click at [395, 133] on div "阿竹 (無代號)" at bounding box center [432, 132] width 139 height 9
type input "阿竹 (無代號)"
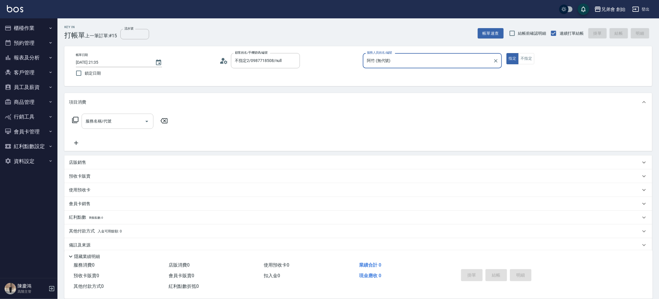
click at [132, 123] on input "服務名稱/代號" at bounding box center [113, 121] width 58 height 10
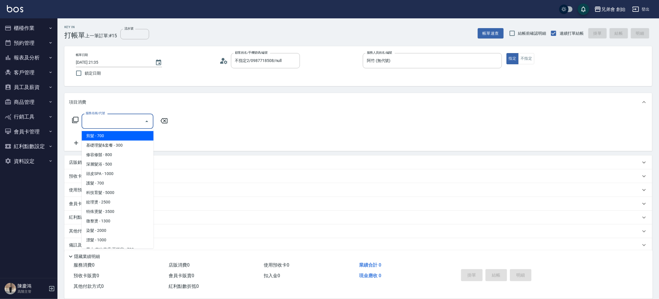
drag, startPoint x: 121, startPoint y: 137, endPoint x: 207, endPoint y: 127, distance: 86.0
click at [124, 136] on span "剪髮 - 700" at bounding box center [118, 135] width 72 height 9
type input "剪髮(A01)"
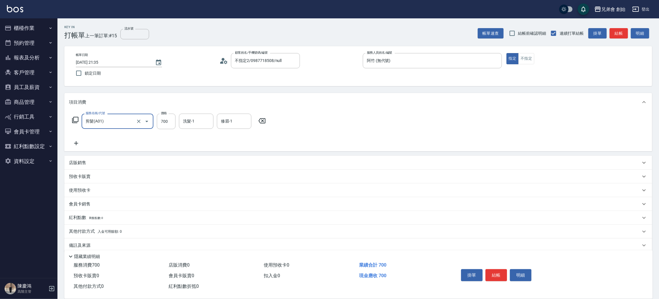
drag, startPoint x: 527, startPoint y: 61, endPoint x: 537, endPoint y: 54, distance: 11.9
click at [526, 61] on button "不指定" at bounding box center [526, 58] width 16 height 11
click at [632, 28] on button "明細" at bounding box center [640, 33] width 18 height 11
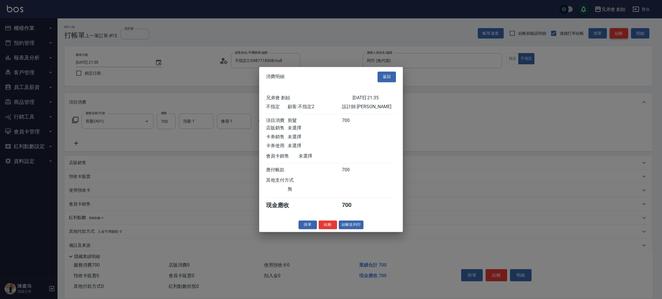
click at [620, 32] on div at bounding box center [331, 149] width 662 height 299
drag, startPoint x: 385, startPoint y: 75, endPoint x: 554, endPoint y: 63, distance: 169.4
click at [386, 75] on button "返回" at bounding box center [387, 77] width 18 height 11
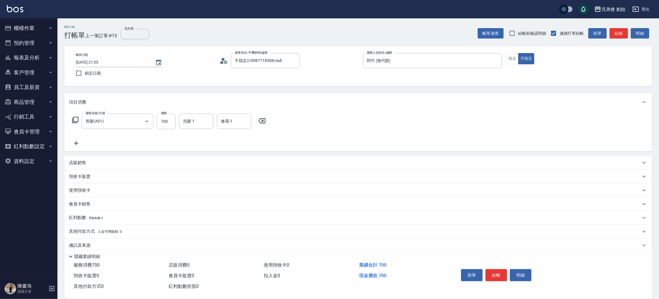
click at [615, 34] on button "結帳" at bounding box center [619, 33] width 18 height 11
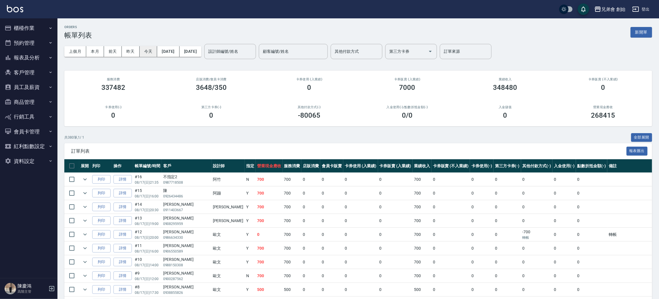
click at [155, 51] on button "今天" at bounding box center [149, 51] width 18 height 11
